Goal: Task Accomplishment & Management: Complete application form

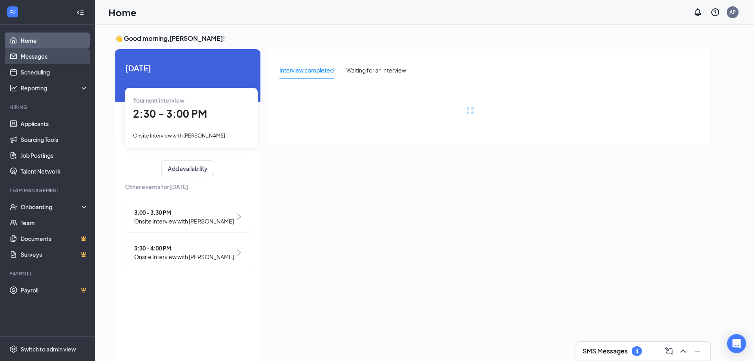
click at [32, 58] on link "Messages" at bounding box center [55, 56] width 68 height 16
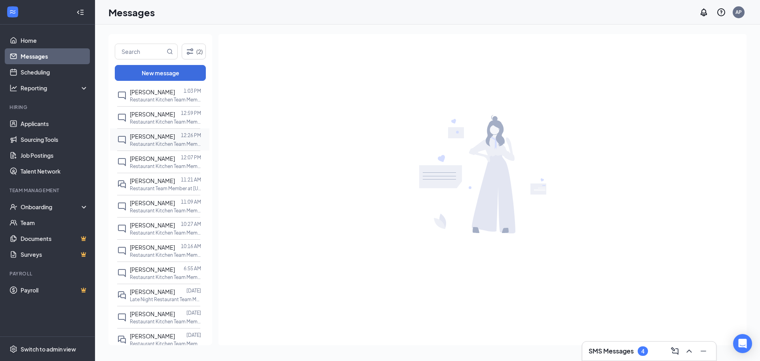
scroll to position [119, 0]
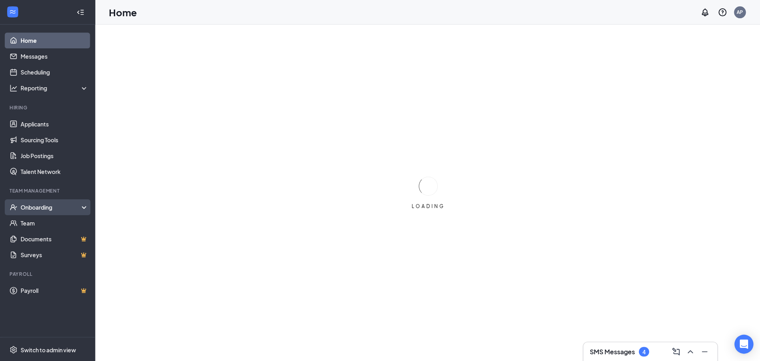
click at [45, 205] on div "Onboarding" at bounding box center [51, 207] width 61 height 8
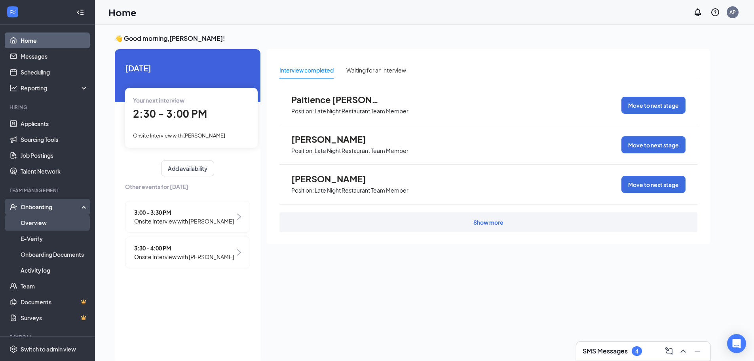
click at [46, 222] on link "Overview" at bounding box center [55, 223] width 68 height 16
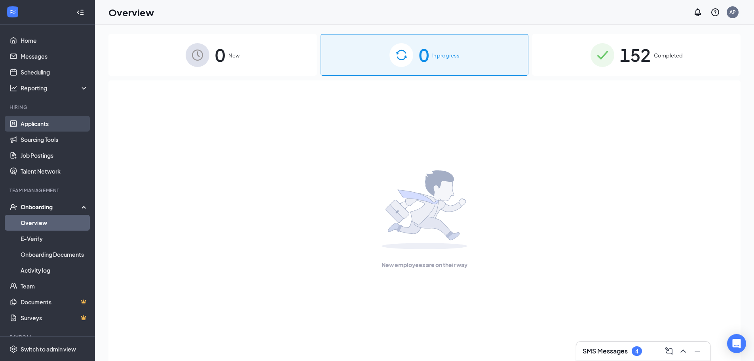
click at [35, 123] on link "Applicants" at bounding box center [55, 124] width 68 height 16
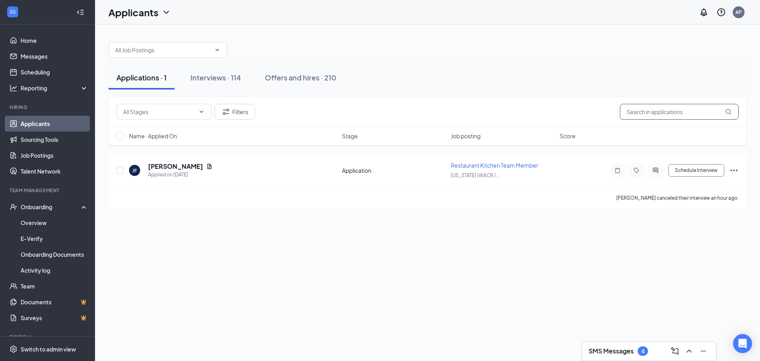
click at [682, 111] on input "text" at bounding box center [679, 112] width 119 height 16
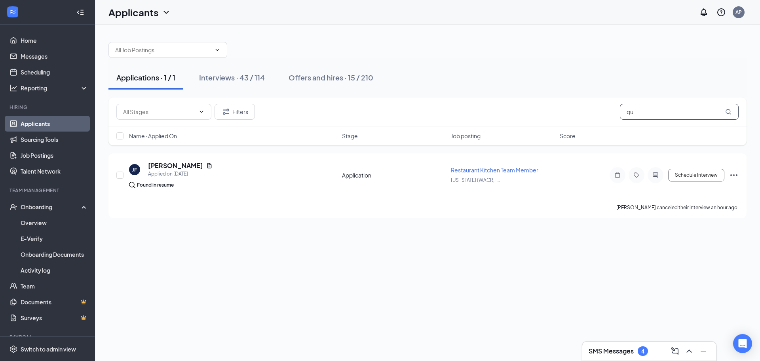
type input "q"
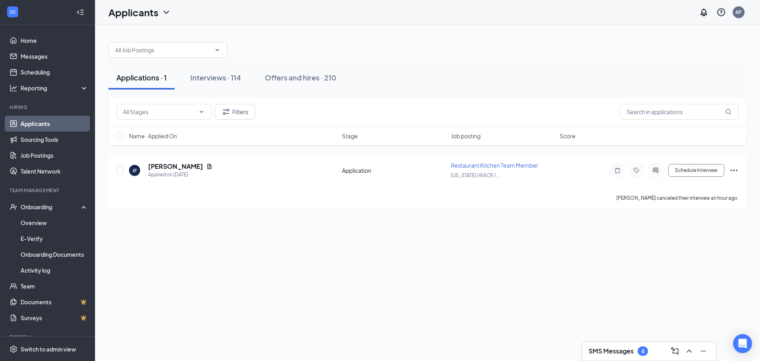
click at [619, 355] on div "SMS Messages 4" at bounding box center [649, 350] width 121 height 13
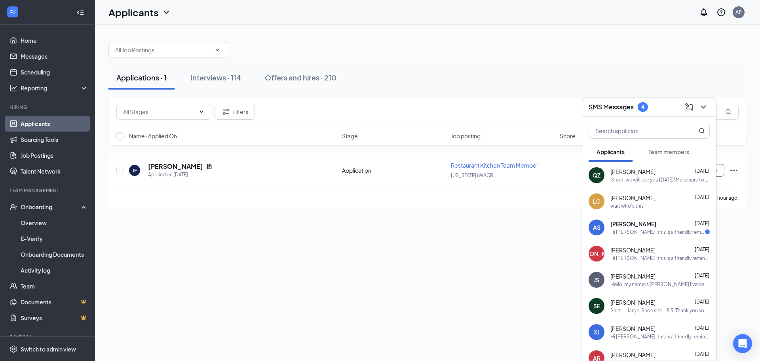
click at [532, 96] on div "Applications · 1 Interviews · 114 Offers and hires · 210" at bounding box center [427, 78] width 638 height 40
click at [703, 103] on icon "ChevronDown" at bounding box center [704, 107] width 10 height 10
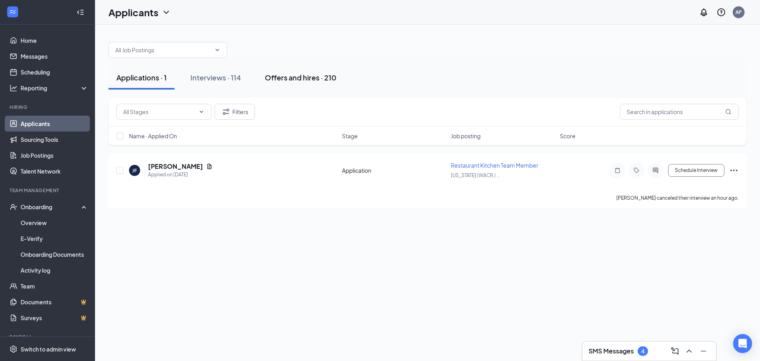
click at [272, 78] on div "Offers and hires · 210" at bounding box center [301, 77] width 72 height 10
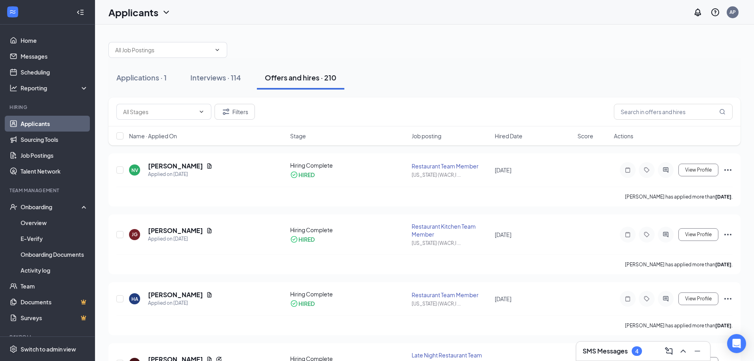
click at [637, 129] on div "Name · Applied On Stage Job posting Hired Date Score Actions" at bounding box center [424, 135] width 632 height 19
click at [635, 110] on input "text" at bounding box center [673, 112] width 119 height 16
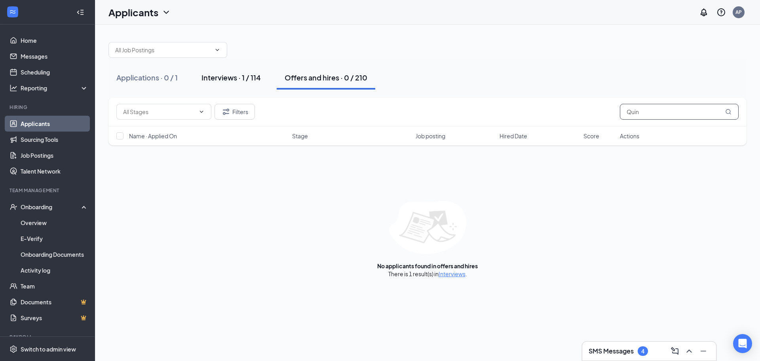
type input "Quin"
click at [216, 78] on div "Interviews · 1 / 114" at bounding box center [230, 77] width 59 height 10
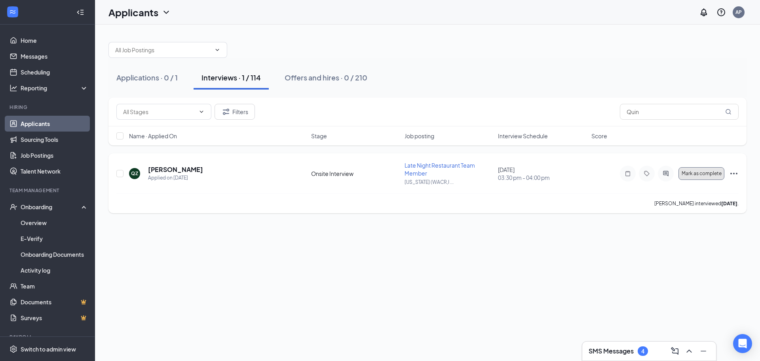
click at [701, 171] on span "Mark as complete" at bounding box center [702, 174] width 40 height 6
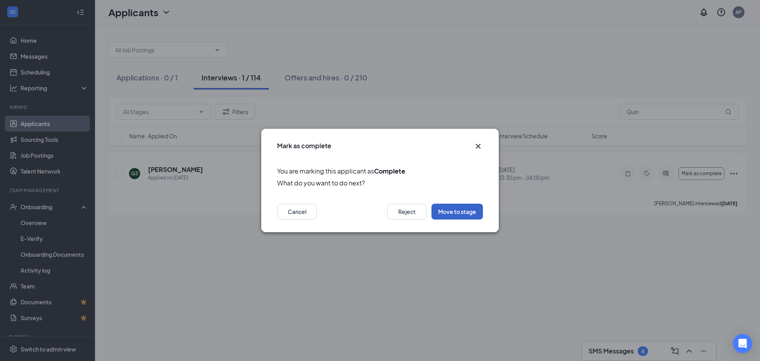
click at [465, 212] on button "Move to stage" at bounding box center [456, 211] width 51 height 16
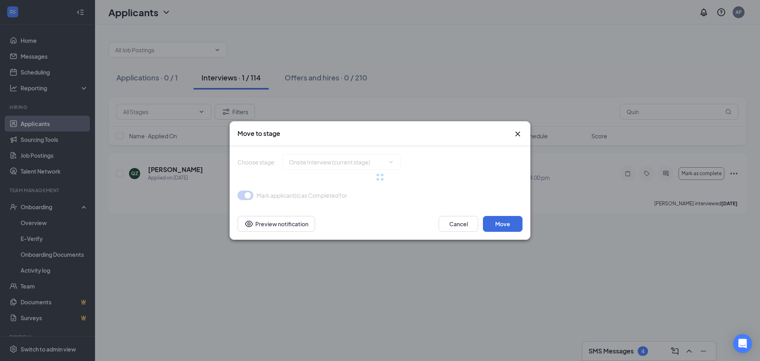
type input "Hiring Complete (final stage)"
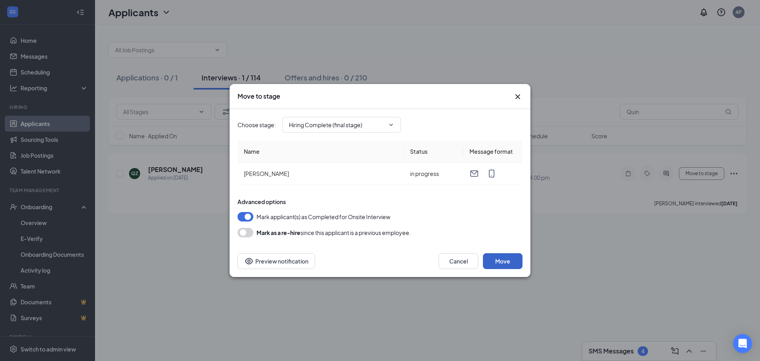
click at [508, 258] on button "Move" at bounding box center [503, 261] width 40 height 16
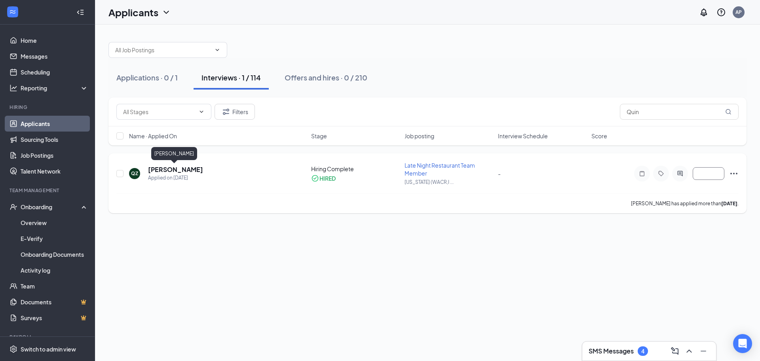
click at [169, 166] on h5 "[PERSON_NAME]" at bounding box center [175, 169] width 55 height 9
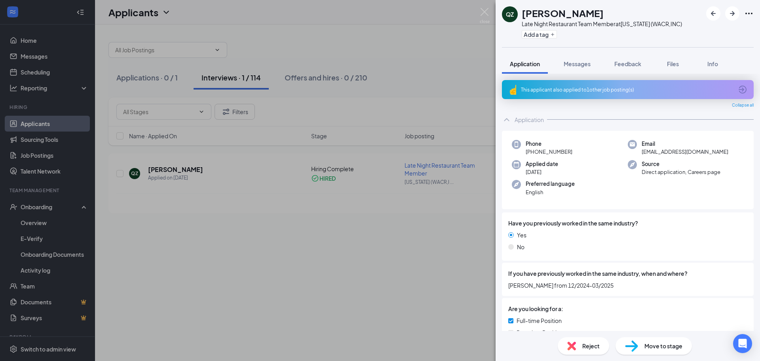
click at [749, 13] on icon "Ellipses" at bounding box center [748, 14] width 7 height 2
click at [409, 232] on div "QZ Quinten Zaiser Late Night Restaurant Team Member at Washington (WACR,INC) Ad…" at bounding box center [380, 180] width 760 height 361
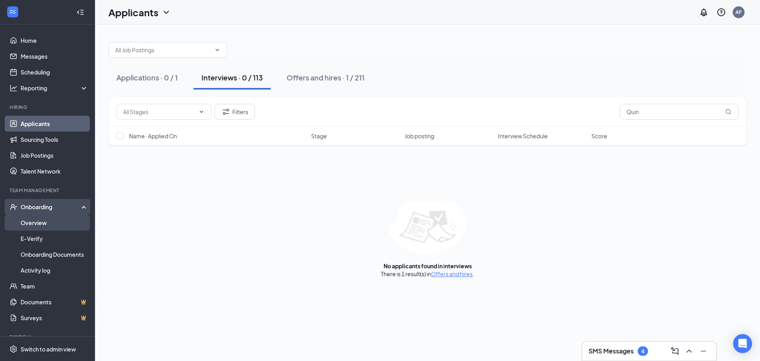
click at [31, 220] on link "Overview" at bounding box center [55, 223] width 68 height 16
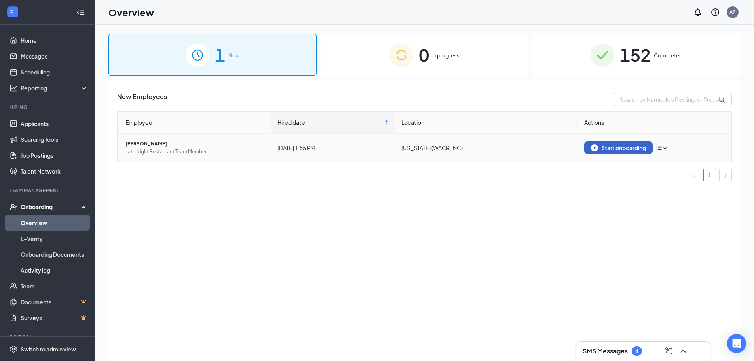
click at [621, 148] on div "Start onboarding" at bounding box center [618, 147] width 55 height 7
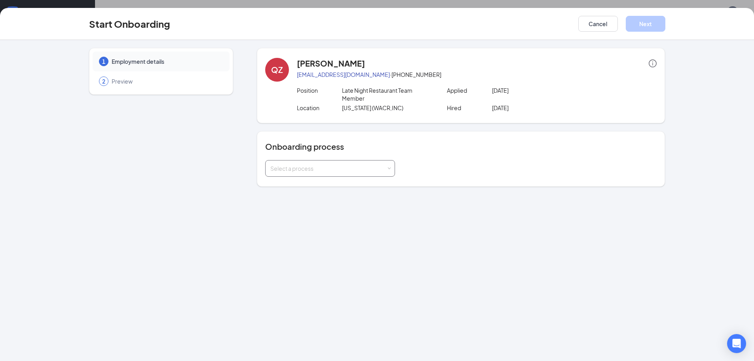
click at [382, 163] on div "Select a process" at bounding box center [330, 168] width 120 height 16
click at [381, 191] on li "Culver's Onboarding" at bounding box center [330, 185] width 130 height 14
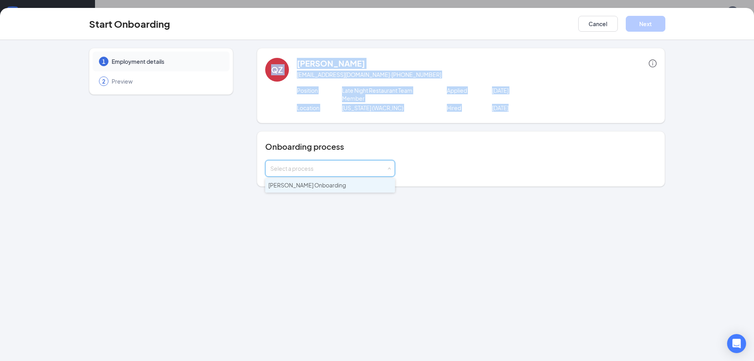
click at [381, 186] on div "QZ Quinten Zaiser quintengocubs@gmail.com · (309) 613-3828 Position Late Night …" at bounding box center [461, 117] width 408 height 139
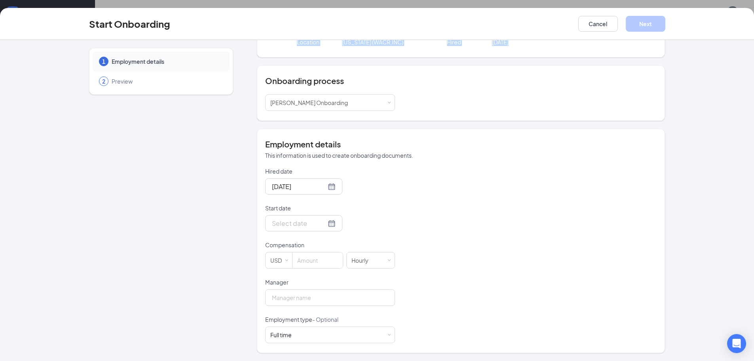
scroll to position [36, 0]
click at [309, 224] on input "Start date" at bounding box center [299, 223] width 54 height 10
type input "Oct 15, 2025"
click at [316, 296] on div "15" at bounding box center [320, 294] width 10 height 10
click at [319, 253] on input at bounding box center [318, 260] width 50 height 16
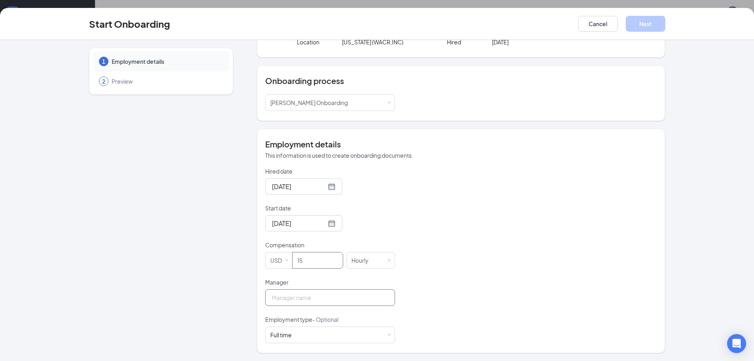
type input "15"
click at [330, 301] on input "Manager" at bounding box center [330, 297] width 130 height 17
type input "lisa wagner"
click at [369, 333] on div "Full time Works 30+ hours per week and is reasonably expected to work" at bounding box center [330, 335] width 120 height 16
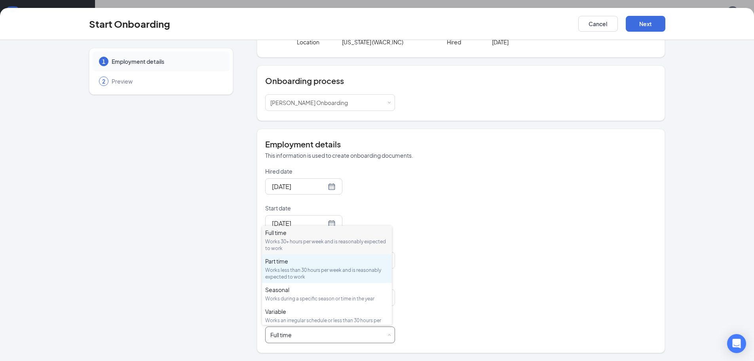
click at [307, 268] on div "Works less than 30 hours per week and is reasonably expected to work" at bounding box center [327, 272] width 124 height 13
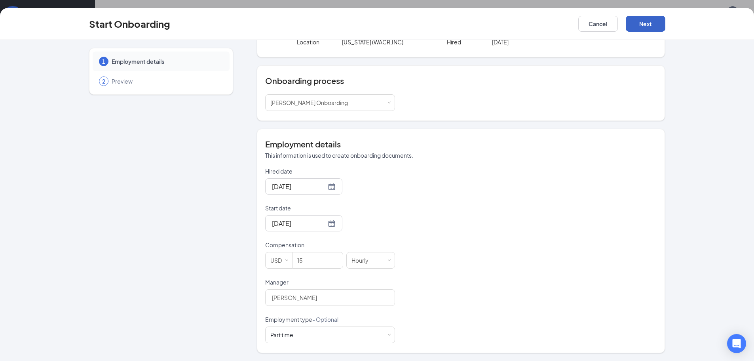
click at [642, 25] on button "Next" at bounding box center [646, 24] width 40 height 16
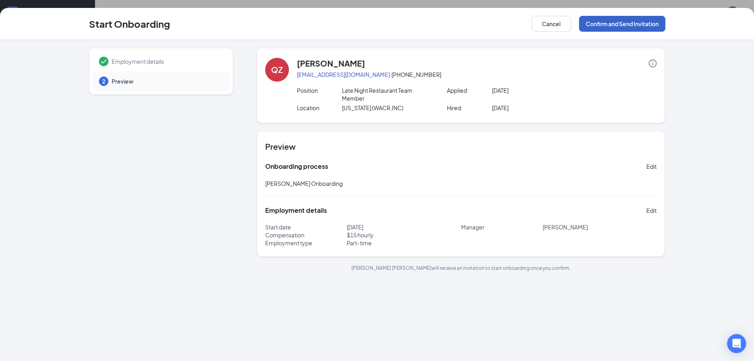
drag, startPoint x: 618, startPoint y: 21, endPoint x: 617, endPoint y: 27, distance: 6.4
click at [621, 32] on div "Start Onboarding Cancel Confirm and Send Invitation" at bounding box center [377, 24] width 754 height 32
click at [623, 22] on button "Confirm and Send Invitation" at bounding box center [622, 24] width 86 height 16
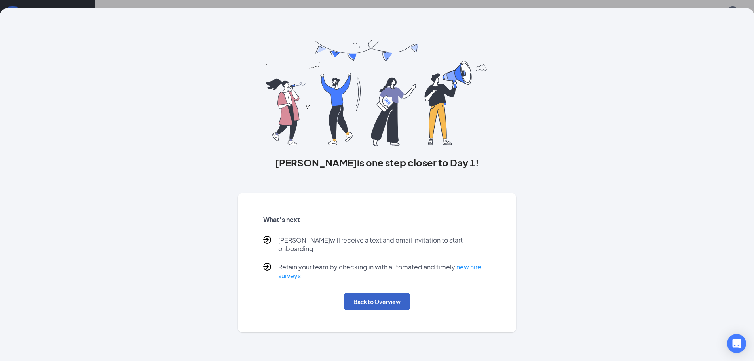
click at [374, 293] on button "Back to Overview" at bounding box center [377, 301] width 67 height 17
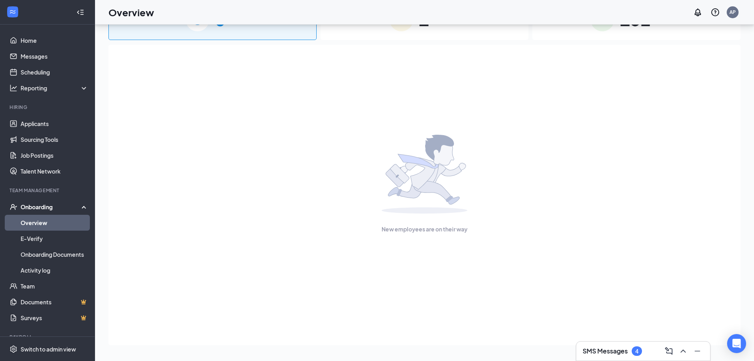
click at [38, 222] on link "Overview" at bounding box center [55, 223] width 68 height 16
click at [36, 209] on div "Onboarding" at bounding box center [51, 207] width 61 height 8
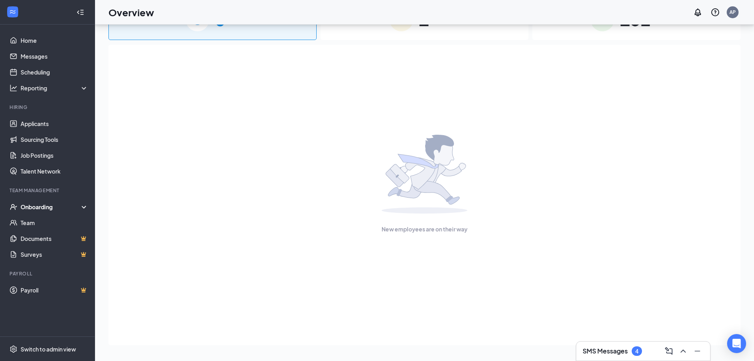
click at [34, 203] on div "Onboarding" at bounding box center [51, 207] width 61 height 8
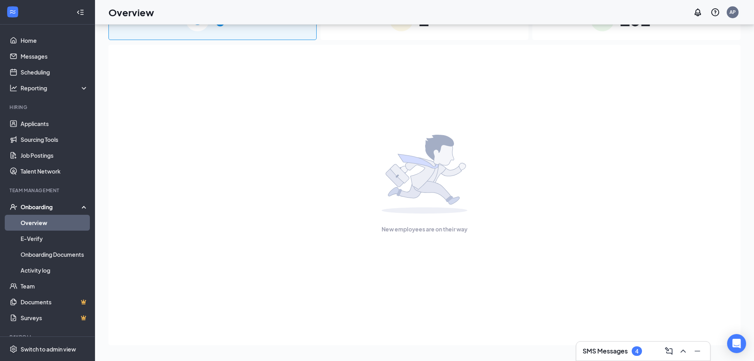
click at [37, 222] on link "Overview" at bounding box center [55, 223] width 68 height 16
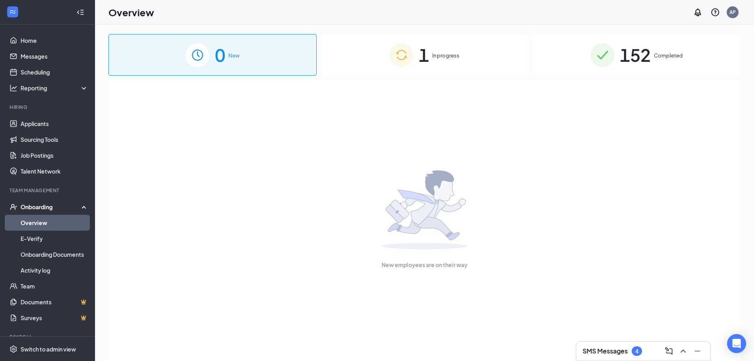
click at [46, 223] on link "Overview" at bounding box center [55, 223] width 68 height 16
click at [39, 237] on link "E-Verify" at bounding box center [55, 238] width 68 height 16
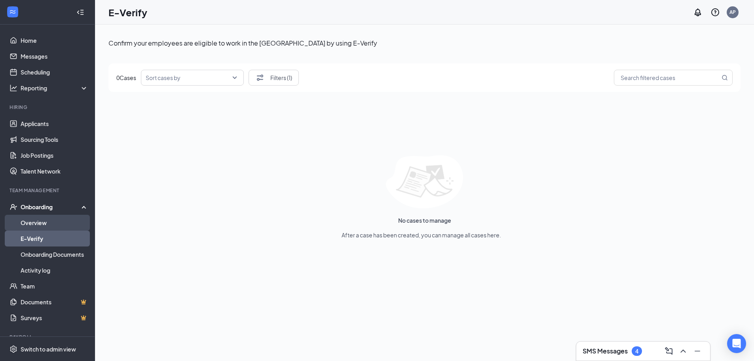
click at [40, 220] on link "Overview" at bounding box center [55, 223] width 68 height 16
